Goal: Complete application form

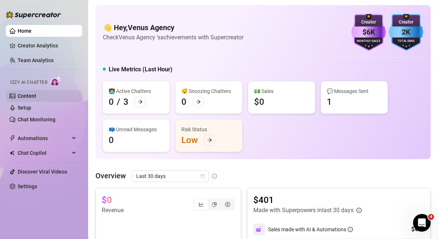
click at [36, 93] on link "Content" at bounding box center [27, 96] width 19 height 6
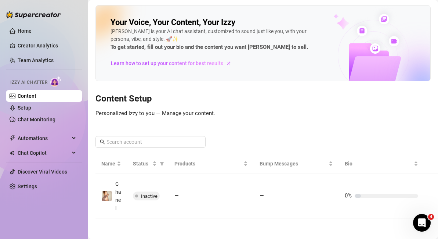
scroll to position [10, 0]
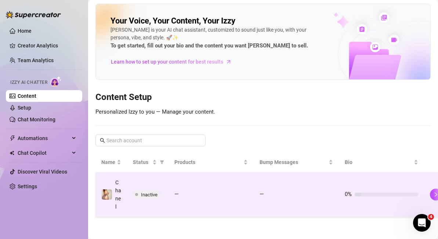
click at [145, 192] on span "Inactive" at bounding box center [149, 195] width 17 height 6
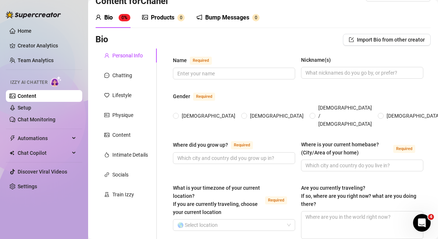
scroll to position [6, 0]
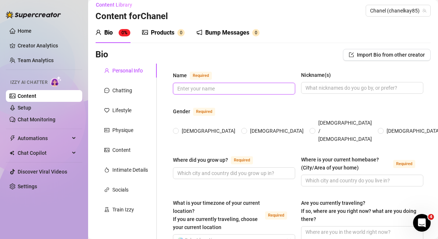
click at [205, 89] on input "Name Required" at bounding box center [233, 88] width 112 height 8
type input "[PERSON_NAME]"
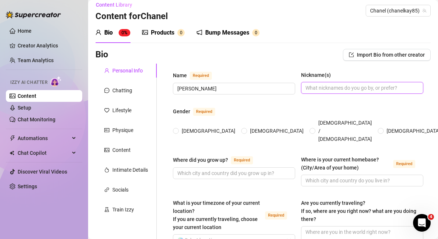
click at [311, 87] on input "Nickname(s)" at bounding box center [362, 88] width 112 height 8
type input "Kayy"
click at [184, 127] on span "[DEMOGRAPHIC_DATA]" at bounding box center [208, 131] width 59 height 8
click at [178, 129] on input "[DEMOGRAPHIC_DATA]" at bounding box center [176, 131] width 3 height 5
radio input "true"
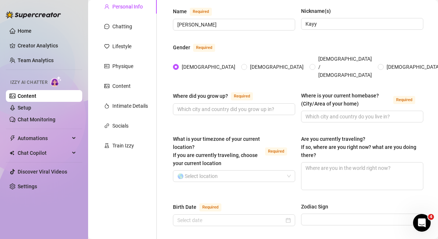
scroll to position [75, 0]
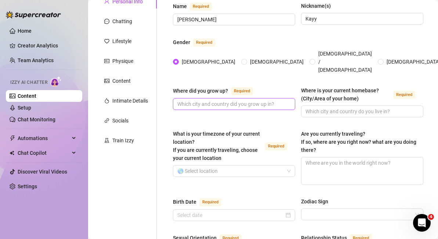
click at [213, 100] on input "Where did you grow up? Required" at bounding box center [233, 104] width 112 height 8
type input "[US_STATE] City Mo"
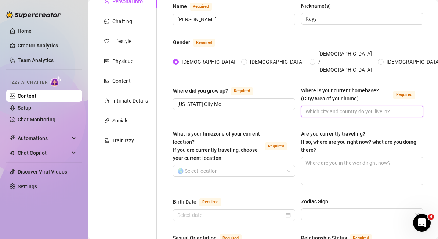
click at [332, 107] on input "Where is your current homebase? (City/Area of your home) Required" at bounding box center [362, 111] width 112 height 8
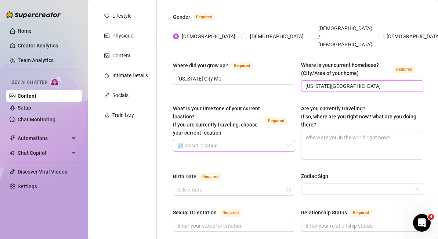
type input "[US_STATE][GEOGRAPHIC_DATA]"
click at [235, 140] on input "What is your timezone of your current location? If you are currently traveling,…" at bounding box center [230, 145] width 107 height 11
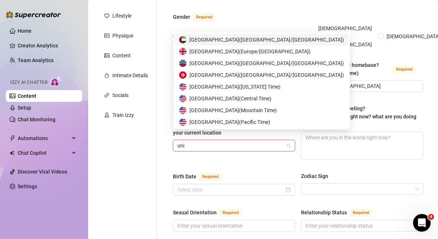
type input "unit"
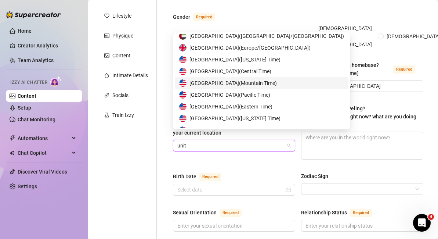
scroll to position [4, 0]
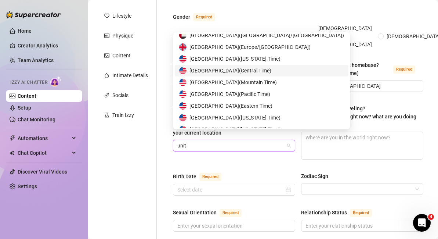
click at [221, 71] on span "[GEOGRAPHIC_DATA] ( Central Time )" at bounding box center [230, 70] width 82 height 8
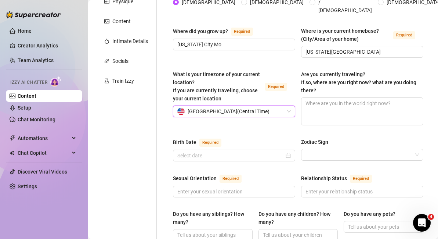
scroll to position [142, 0]
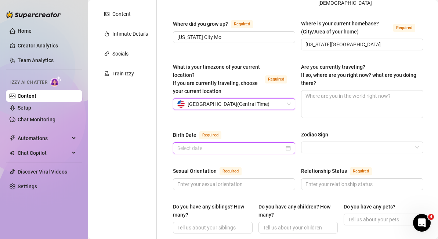
click at [228, 144] on input "Birth Date Required" at bounding box center [230, 148] width 107 height 8
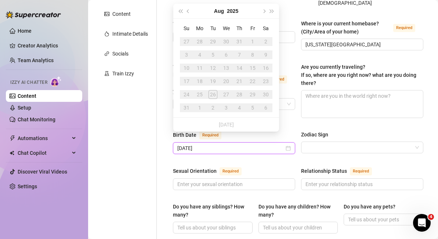
type input "[DATE]"
click at [275, 155] on div "Name Required [PERSON_NAME](s) [PERSON_NAME] Gender Required [DEMOGRAPHIC_DATA]…" at bounding box center [298, 243] width 250 height 617
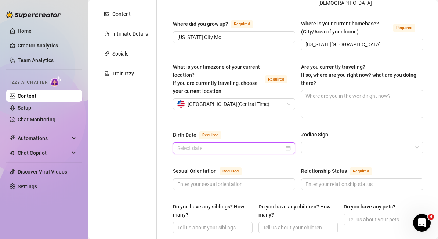
click at [217, 144] on input "Birth Date Required" at bounding box center [230, 148] width 107 height 8
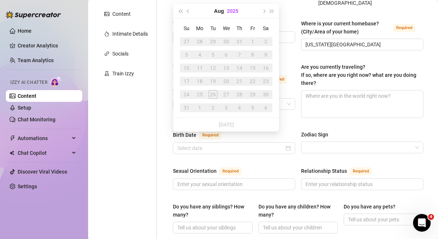
click at [233, 12] on button "2025" at bounding box center [232, 11] width 11 height 15
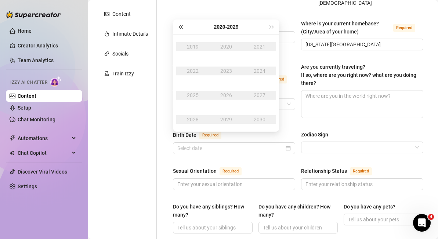
click at [183, 28] on button "Last year (Control + left)" at bounding box center [180, 26] width 8 height 15
type input "[DATE]"
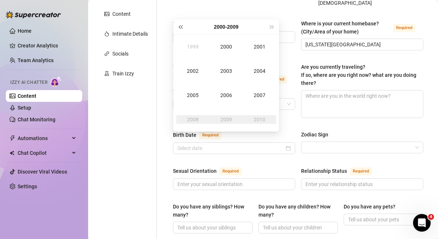
click at [182, 26] on span "Last year (Control + left)" at bounding box center [180, 27] width 4 height 4
click at [259, 71] on div "1994" at bounding box center [260, 70] width 22 height 9
click at [263, 123] on div "Dec" at bounding box center [260, 119] width 22 height 9
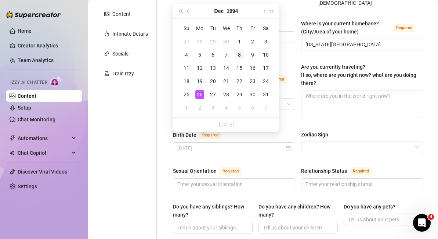
type input "[DATE]"
click at [237, 56] on div "8" at bounding box center [239, 54] width 9 height 9
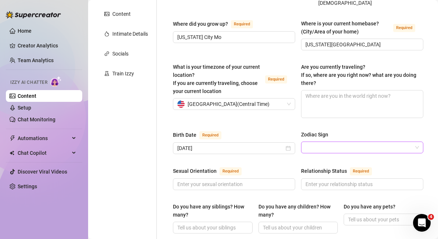
click at [334, 142] on input "Zodiac Sign" at bounding box center [359, 147] width 107 height 11
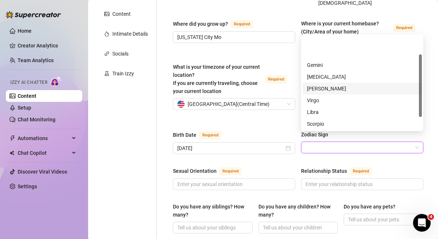
scroll to position [47, 0]
click at [335, 91] on div "Sagittarius" at bounding box center [362, 88] width 111 height 8
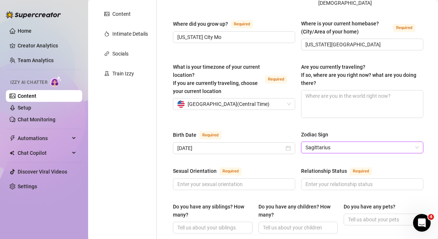
click at [289, 166] on div "Sexual Orientation Required" at bounding box center [234, 172] width 122 height 12
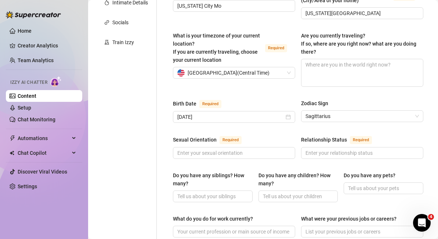
scroll to position [183, 0]
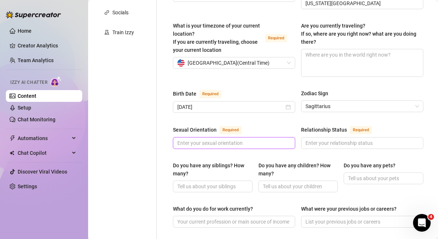
click at [222, 139] on input "Sexual Orientation Required" at bounding box center [233, 143] width 112 height 8
type input "Straight"
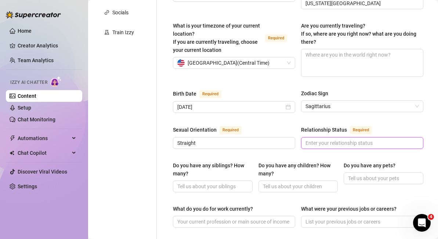
click at [325, 139] on input "Relationship Status Required" at bounding box center [362, 143] width 112 height 8
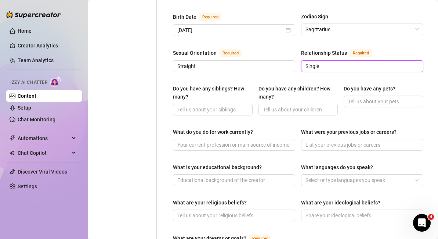
scroll to position [261, 0]
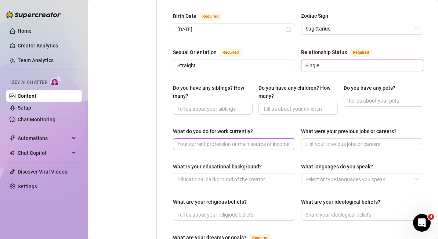
type input "Single"
click at [253, 140] on input "What do you do for work currently?" at bounding box center [233, 144] width 112 height 8
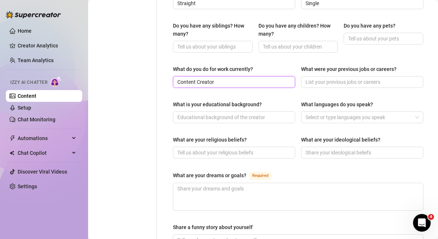
scroll to position [333, 0]
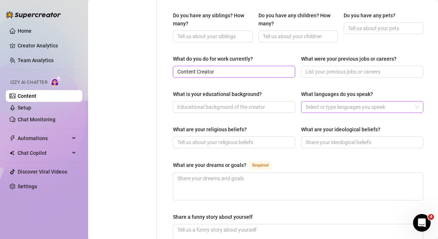
click at [325, 102] on div at bounding box center [359, 107] width 112 height 10
type input "Content Creator"
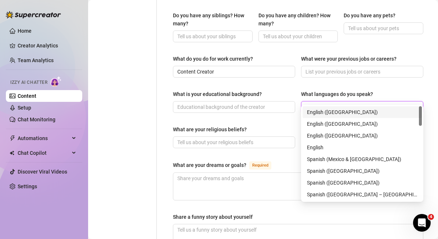
click at [322, 111] on div "English ([GEOGRAPHIC_DATA])" at bounding box center [362, 112] width 111 height 8
click at [297, 125] on div "What are your religious beliefs? What are your ideological beliefs?" at bounding box center [298, 139] width 250 height 29
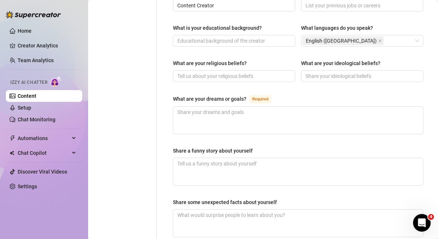
scroll to position [408, 0]
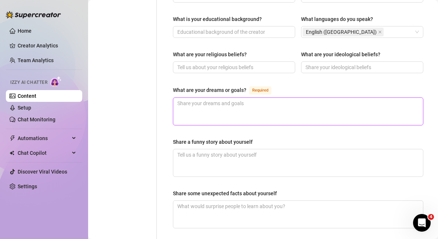
click at [288, 105] on textarea "What are your dreams or goals? Required" at bounding box center [298, 111] width 250 height 27
type textarea "M"
type textarea "My"
type textarea "My D"
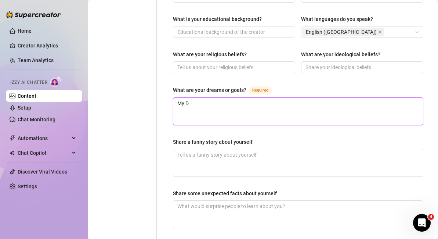
type textarea "My Dr"
type textarea "My Dre"
type textarea "My Drea"
type textarea "My Dream"
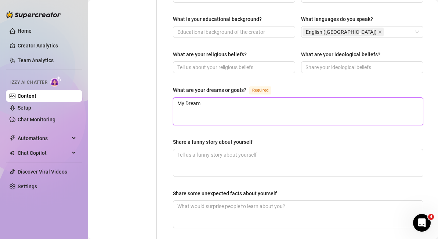
type textarea "My Dream i"
type textarea "My Dream is"
type textarea "My Dream is t"
type textarea "My Dream is to"
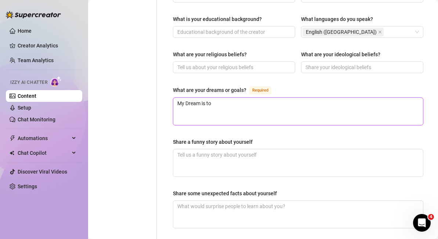
type textarea "My Dream is to"
type textarea "My Dream is to l"
type textarea "My Dream is to li"
type textarea "My Dream is to liv"
type textarea "My Dream is to live"
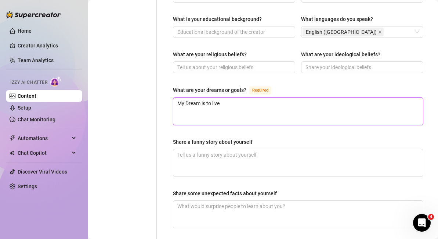
type textarea "My Dream is to live o"
type textarea "My Dream is to live on"
type textarea "My Dream is to live on t"
type textarea "My Dream is to live on the"
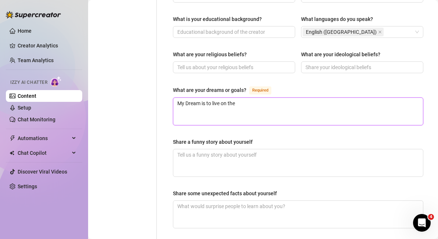
type textarea "My Dream is to live on the"
type textarea "My Dream is to live on the b"
type textarea "My Dream is to live on the be"
type textarea "My Dream is to live on the bea"
type textarea "My Dream is to live on the beac"
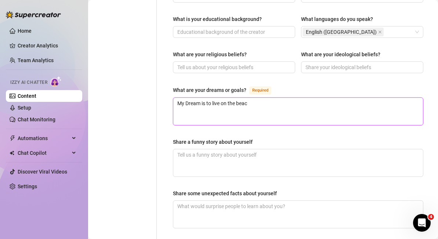
type textarea "My Dream is to live on the beach"
type textarea "My Dream is to live on the beach &"
type textarea "My Dream is to live on the beach & ha"
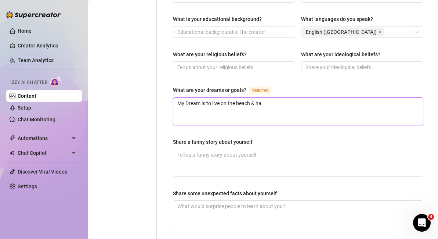
type textarea "My Dream is to live on the beach & hav"
type textarea "My Dream is to live on the beach & have"
type textarea "My Dream is to live on the beach & have m"
type textarea "My Dream is to live on the beach & have my"
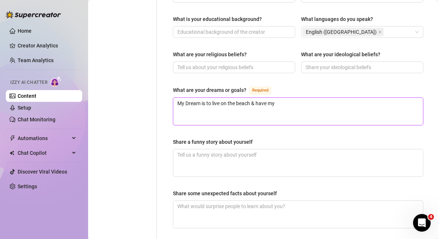
type textarea "My Dream is to live on the beach & have my"
type textarea "My Dream is to live on the beach & have my o"
type textarea "My Dream is to live on the beach & have my ow"
type textarea "My Dream is to live on the beach & have my own"
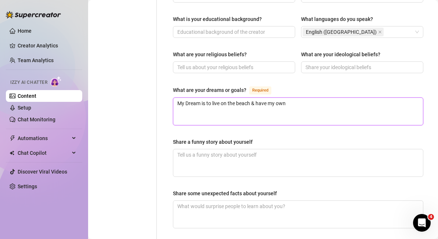
type textarea "My Dream is to live on the beach & have my own l"
type textarea "My Dream is to live on the beach & have my own la"
type textarea "My Dream is to live on the beach & have my own lan"
type textarea "My Dream is to live on the beach & have my own land"
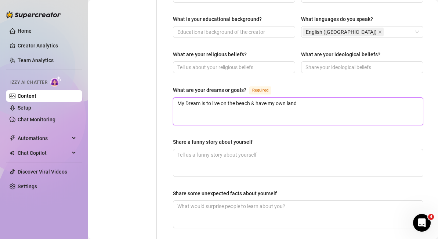
type textarea "My Dream is to live on the beach & have my own land &"
type textarea "My Dream is to live on the beach & have my own land & g"
type textarea "My Dream is to live on the beach & have my own land & gr"
type textarea "My Dream is to live on the beach & have my own land & grow"
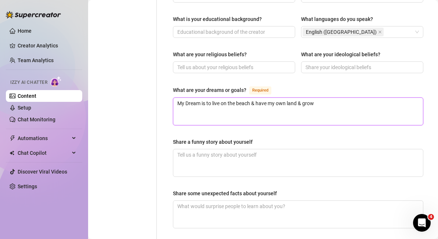
type textarea "My Dream is to live on the beach & have my own land & grow"
type textarea "My Dream is to live on the beach & have my own land & grow m"
type textarea "My Dream is to live on the beach & have my own land & grow my"
type textarea "My Dream is to live on the beach & have my own land & grow my o"
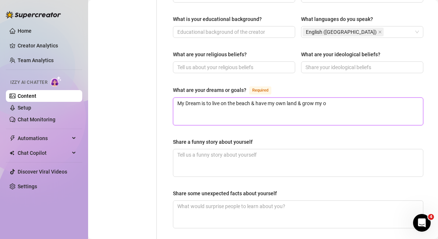
type textarea "My Dream is to live on the beach & have my own land & grow my ow"
type textarea "My Dream is to live on the beach & have my own land & grow my own"
type textarea "My Dream is to live on the beach & have my own land & grow my own g"
type textarea "My Dream is to live on the beach & have my own land & grow my own ga"
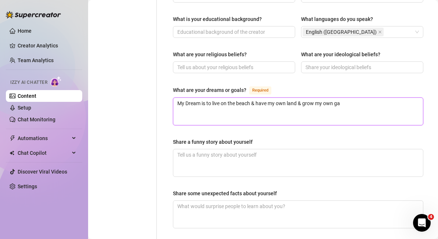
type textarea "My Dream is to live on the beach & have my own land & grow my own gar"
type textarea "My Dream is to live on the beach & have my own land & grow my own gard"
type textarea "My Dream is to live on the beach & have my own land & grow my own garde"
type textarea "My Dream is to live on the beach & have my own land & grow my own garden"
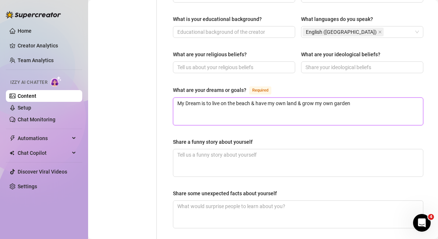
type textarea "My Dream is to live on the beach & have my own land & grow my own garden o"
type textarea "My Dream is to live on the beach & have my own land & grow my own garden of"
type textarea "My Dream is to live on the beach & have my own land & grow my own garden of V"
type textarea "My Dream is to live on the beach & have my own land & grow my own garden of Ve"
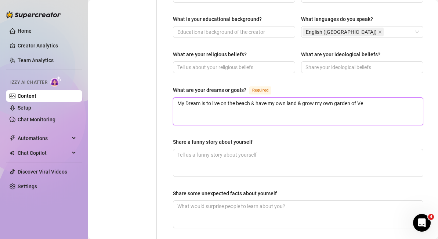
type textarea "My Dream is to live on the beach & have my own land & grow my own garden of Veg"
type textarea "My Dream is to live on the beach & have my own land & grow my own garden of Veg…"
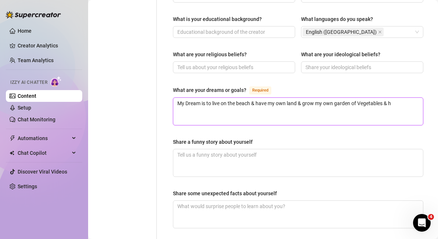
type textarea "My Dream is to live on the beach & have my own land & grow my own garden of Veg…"
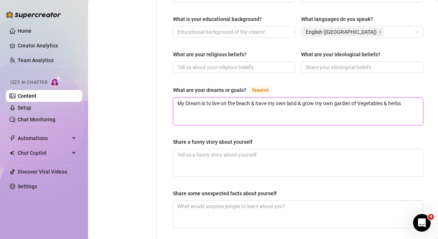
type textarea "My Dream is to live on the beach & have my own land & grow my own garden of Veg…"
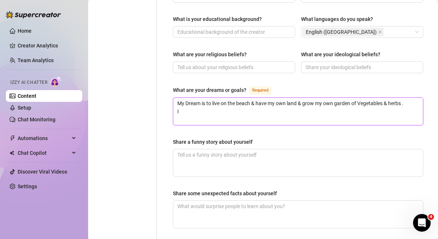
type textarea "My Dream is to live on the beach & have my own land & grow my own garden of Veg…"
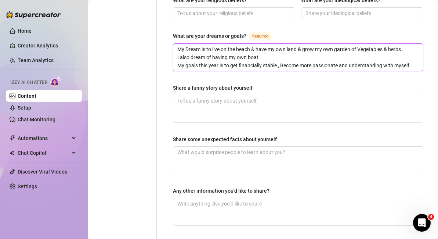
scroll to position [505, 0]
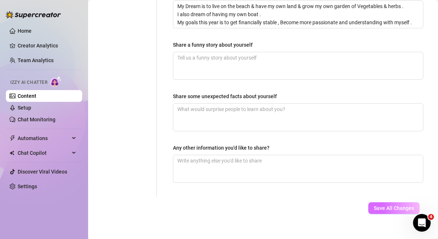
click at [386, 202] on button "Save All Changes" at bounding box center [393, 208] width 51 height 12
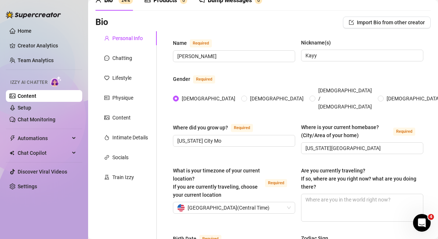
scroll to position [0, 0]
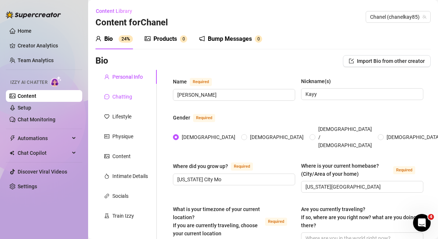
click at [129, 99] on div "Chatting" at bounding box center [122, 97] width 20 height 8
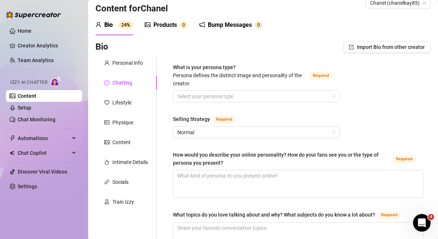
scroll to position [16, 0]
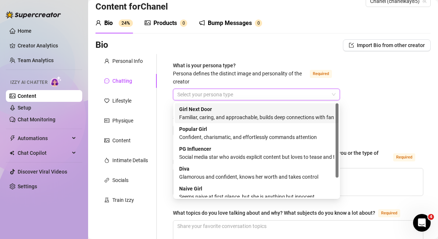
click at [206, 99] on input "What is your persona type? [PERSON_NAME] defines the distinct image and persona…" at bounding box center [253, 94] width 152 height 11
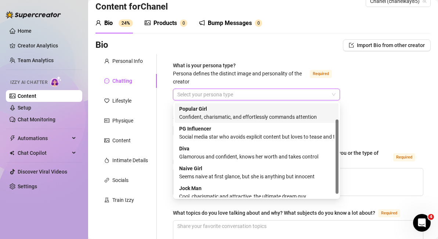
scroll to position [21, 0]
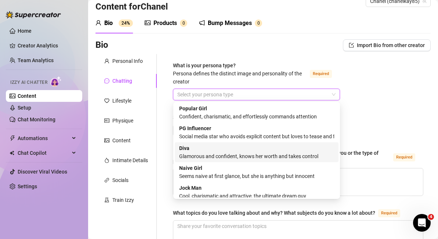
click at [215, 149] on div "[PERSON_NAME] and confident, knows her worth and takes control" at bounding box center [256, 152] width 155 height 16
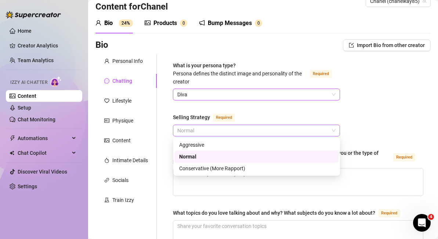
click at [218, 131] on span "Normal" at bounding box center [256, 130] width 158 height 11
click at [216, 155] on div "Normal" at bounding box center [256, 156] width 155 height 8
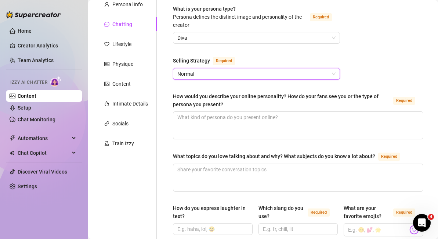
scroll to position [73, 0]
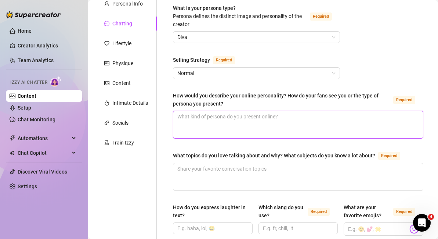
click at [227, 122] on textarea "How would you describe your online personality? How do your fans see you or the…" at bounding box center [298, 124] width 250 height 27
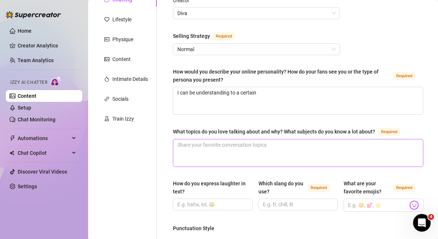
scroll to position [103, 0]
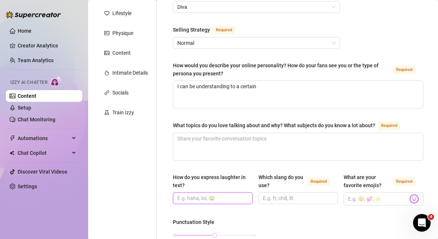
click at [211, 198] on input "How do you express laughter in text?" at bounding box center [211, 198] width 69 height 8
click at [285, 197] on input "Which slang do you use? Required" at bounding box center [297, 198] width 69 height 8
